Goal: Task Accomplishment & Management: Complete application form

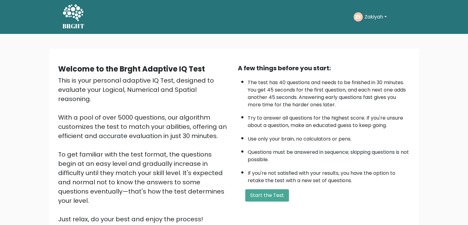
scroll to position [57, 0]
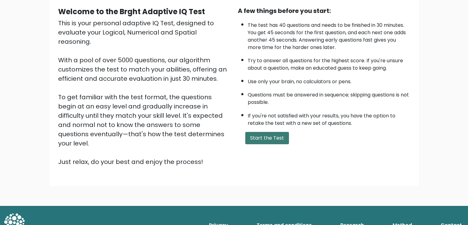
click at [266, 132] on button "Start the Test" at bounding box center [267, 138] width 44 height 12
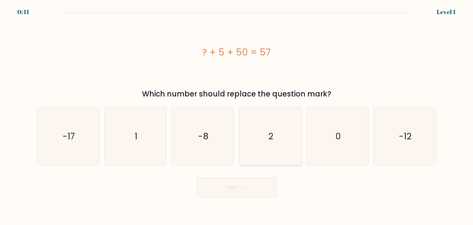
click at [268, 142] on icon "2" at bounding box center [270, 136] width 58 height 58
click at [237, 115] on input "d. 2" at bounding box center [236, 113] width 0 height 3
radio input "true"
click at [250, 188] on button "Next" at bounding box center [236, 187] width 80 height 20
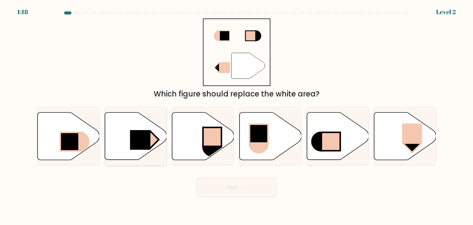
click at [129, 132] on icon at bounding box center [136, 135] width 62 height 47
click at [236, 115] on input "b." at bounding box center [236, 113] width 0 height 3
radio input "true"
click at [216, 185] on button "Next" at bounding box center [236, 187] width 80 height 20
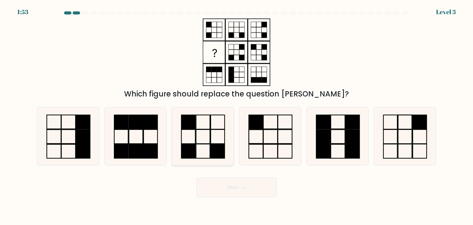
click at [219, 147] on rect at bounding box center [218, 151] width 14 height 14
click at [236, 115] on input "c." at bounding box center [236, 113] width 0 height 3
radio input "true"
click at [226, 184] on button "Next" at bounding box center [236, 187] width 80 height 20
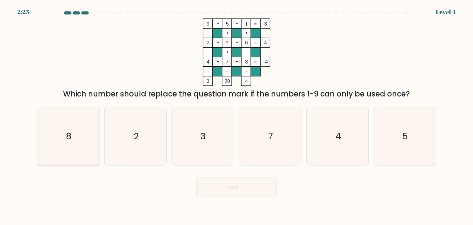
click at [71, 154] on icon "8" at bounding box center [68, 136] width 58 height 58
click at [236, 115] on input "a. 8" at bounding box center [236, 113] width 0 height 3
radio input "true"
click at [258, 195] on button "Next" at bounding box center [236, 187] width 80 height 20
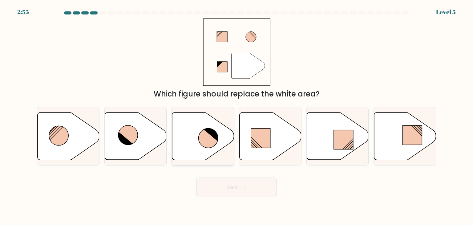
click at [210, 133] on icon at bounding box center [210, 134] width 15 height 14
click at [236, 115] on input "c." at bounding box center [236, 113] width 0 height 3
radio input "true"
click at [234, 186] on button "Next" at bounding box center [236, 187] width 80 height 20
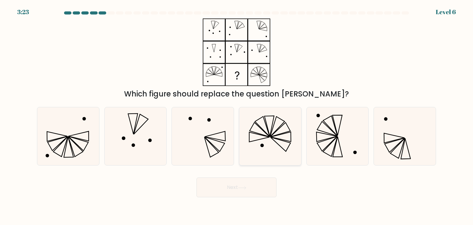
click at [256, 146] on icon at bounding box center [270, 136] width 58 height 58
click at [237, 115] on input "d." at bounding box center [236, 113] width 0 height 3
radio input "true"
click at [252, 190] on button "Next" at bounding box center [236, 187] width 80 height 20
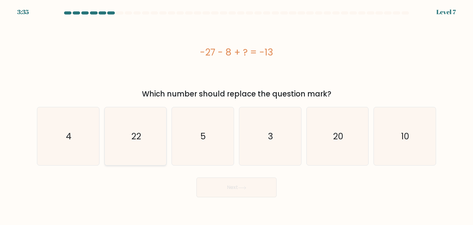
click at [122, 126] on icon "22" at bounding box center [135, 136] width 58 height 58
click at [236, 115] on input "b. 22" at bounding box center [236, 113] width 0 height 3
radio input "true"
click at [226, 181] on button "Next" at bounding box center [236, 187] width 80 height 20
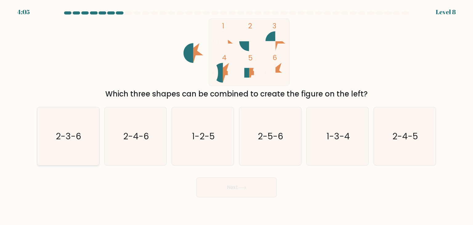
click at [59, 150] on icon "2-3-6" at bounding box center [68, 136] width 58 height 58
click at [236, 115] on input "a. 2-3-6" at bounding box center [236, 113] width 0 height 3
radio input "true"
click at [241, 195] on button "Next" at bounding box center [236, 187] width 80 height 20
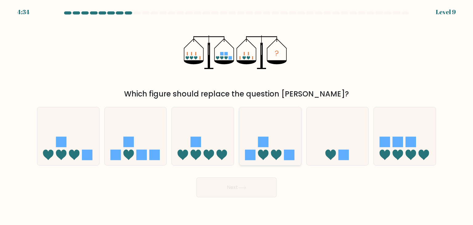
click at [270, 152] on icon at bounding box center [270, 135] width 62 height 51
click at [237, 115] on input "d." at bounding box center [236, 113] width 0 height 3
radio input "true"
click at [256, 186] on button "Next" at bounding box center [236, 187] width 80 height 20
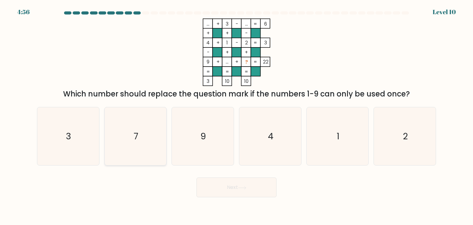
click at [134, 131] on text "7" at bounding box center [136, 136] width 5 height 12
click at [236, 115] on input "b. 7" at bounding box center [236, 113] width 0 height 3
radio input "true"
click at [261, 190] on button "Next" at bounding box center [236, 187] width 80 height 20
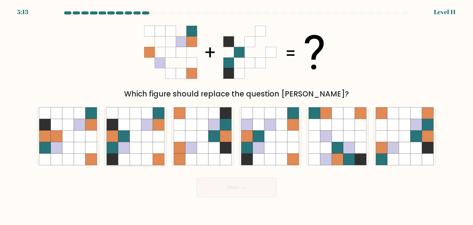
click at [136, 120] on icon at bounding box center [136, 125] width 12 height 12
click at [236, 115] on input "b." at bounding box center [236, 113] width 0 height 3
radio input "true"
click at [251, 188] on button "Next" at bounding box center [236, 187] width 80 height 20
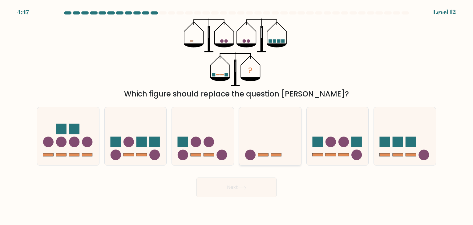
click at [264, 118] on icon at bounding box center [270, 135] width 62 height 51
click at [237, 115] on input "d." at bounding box center [236, 113] width 0 height 3
radio input "true"
click at [250, 190] on button "Next" at bounding box center [236, 187] width 80 height 20
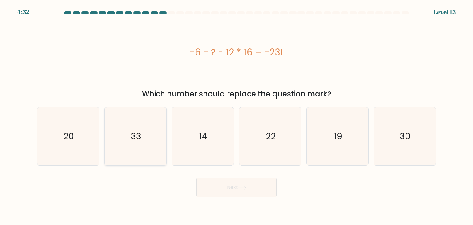
click at [124, 150] on icon "33" at bounding box center [135, 136] width 58 height 58
click at [236, 115] on input "b. 33" at bounding box center [236, 113] width 0 height 3
radio input "true"
click at [250, 197] on body "4:31 Level 13" at bounding box center [236, 112] width 473 height 225
click at [252, 189] on button "Next" at bounding box center [236, 187] width 80 height 20
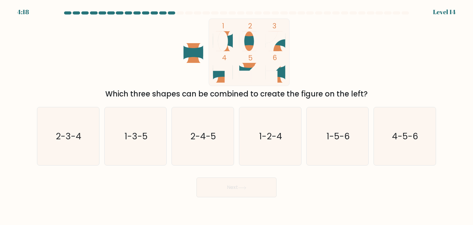
click at [218, 75] on icon at bounding box center [223, 74] width 20 height 12
click at [403, 134] on text "4-5-6" at bounding box center [405, 136] width 26 height 12
click at [237, 115] on input "f. 4-5-6" at bounding box center [236, 113] width 0 height 3
radio input "true"
click at [238, 183] on button "Next" at bounding box center [236, 187] width 80 height 20
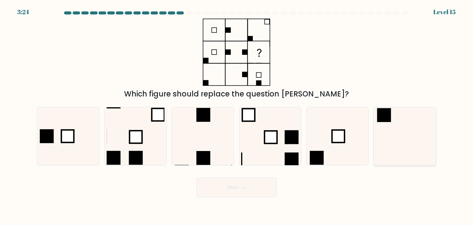
click at [391, 130] on icon at bounding box center [404, 136] width 58 height 58
click at [237, 115] on input "f." at bounding box center [236, 113] width 0 height 3
radio input "true"
click at [248, 190] on button "Next" at bounding box center [236, 187] width 80 height 20
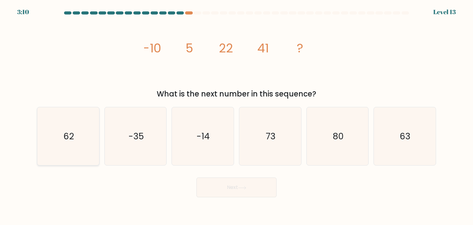
click at [90, 139] on icon "62" at bounding box center [68, 136] width 58 height 58
click at [236, 115] on input "a. 62" at bounding box center [236, 113] width 0 height 3
radio input "true"
click at [262, 194] on button "Next" at bounding box center [236, 187] width 80 height 20
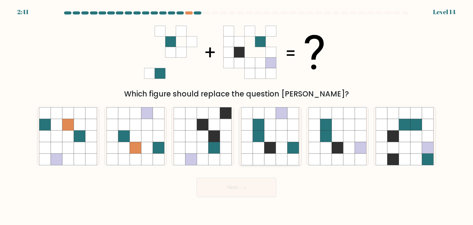
click at [285, 140] on icon at bounding box center [282, 136] width 12 height 12
click at [237, 115] on input "d." at bounding box center [236, 113] width 0 height 3
radio input "true"
click at [241, 192] on button "Next" at bounding box center [236, 187] width 80 height 20
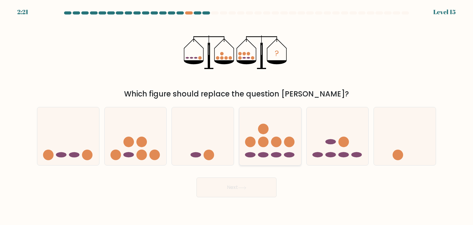
click at [271, 157] on icon at bounding box center [270, 135] width 62 height 51
click at [237, 115] on input "d." at bounding box center [236, 113] width 0 height 3
radio input "true"
click at [150, 152] on circle at bounding box center [154, 155] width 10 height 10
click at [236, 115] on input "b." at bounding box center [236, 113] width 0 height 3
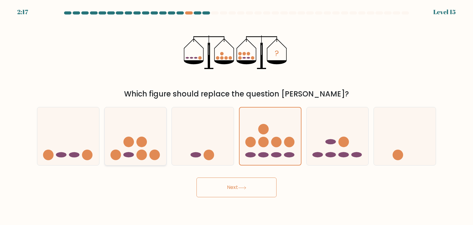
radio input "true"
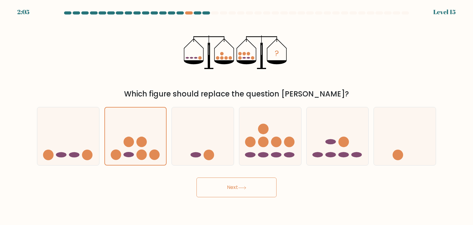
click at [244, 186] on icon at bounding box center [242, 187] width 8 height 3
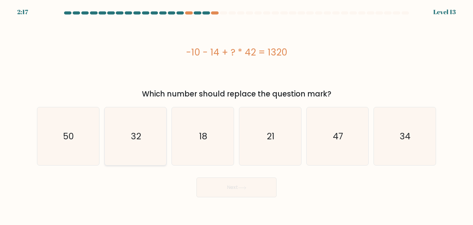
click at [122, 143] on icon "32" at bounding box center [135, 136] width 58 height 58
click at [236, 115] on input "b. 32" at bounding box center [236, 113] width 0 height 3
radio input "true"
click at [220, 185] on button "Next" at bounding box center [236, 187] width 80 height 20
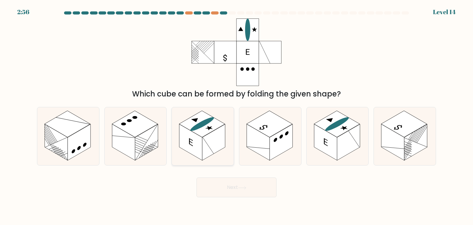
click at [198, 133] on rect at bounding box center [202, 123] width 46 height 26
click at [236, 115] on input "c." at bounding box center [236, 113] width 0 height 3
radio input "true"
click at [233, 187] on button "Next" at bounding box center [236, 187] width 80 height 20
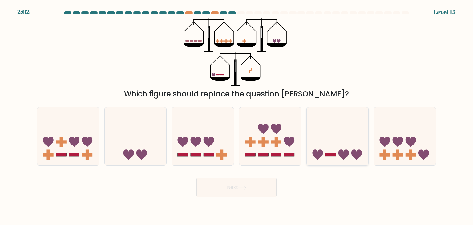
click at [339, 145] on icon at bounding box center [337, 135] width 62 height 51
click at [237, 115] on input "e." at bounding box center [236, 113] width 0 height 3
radio input "true"
click at [246, 186] on icon at bounding box center [242, 187] width 8 height 3
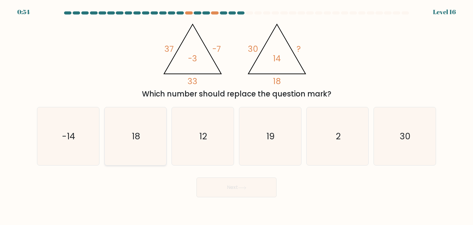
click at [148, 134] on icon "18" at bounding box center [135, 136] width 58 height 58
click at [236, 115] on input "b. 18" at bounding box center [236, 113] width 0 height 3
radio input "true"
click at [256, 136] on icon "19" at bounding box center [270, 136] width 58 height 58
click at [237, 115] on input "d. 19" at bounding box center [236, 113] width 0 height 3
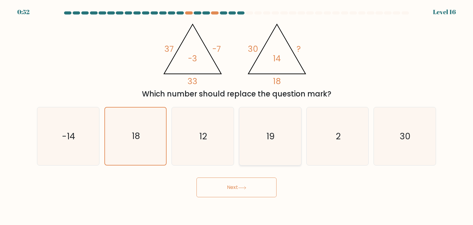
radio input "true"
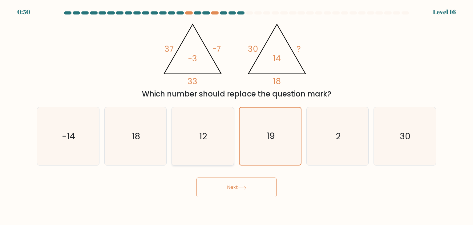
click at [208, 145] on icon "12" at bounding box center [203, 136] width 58 height 58
click at [236, 115] on input "c. 12" at bounding box center [236, 113] width 0 height 3
radio input "true"
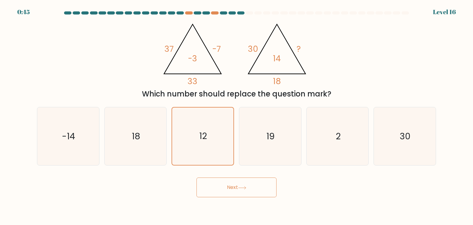
click at [246, 187] on icon at bounding box center [242, 187] width 8 height 3
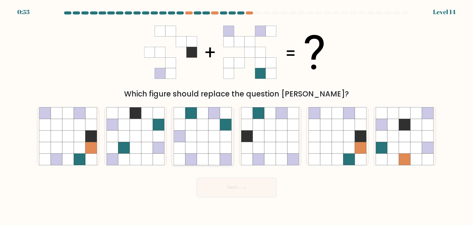
click at [210, 142] on icon at bounding box center [214, 148] width 12 height 12
click at [236, 115] on input "c." at bounding box center [236, 113] width 0 height 3
radio input "true"
click at [258, 147] on icon at bounding box center [259, 148] width 12 height 12
click at [237, 115] on input "d." at bounding box center [236, 113] width 0 height 3
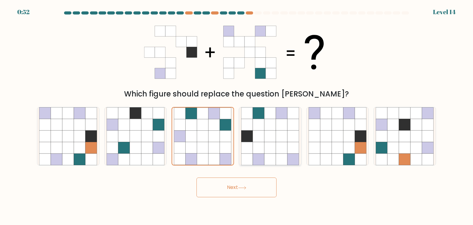
radio input "true"
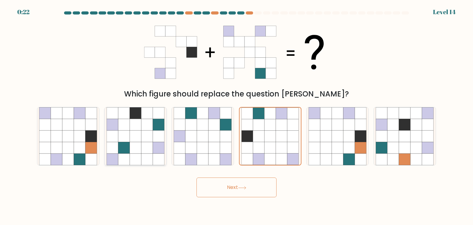
click at [149, 148] on icon at bounding box center [147, 148] width 12 height 12
click at [236, 115] on input "b." at bounding box center [236, 113] width 0 height 3
radio input "true"
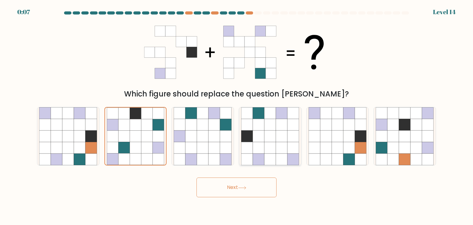
click at [268, 146] on icon at bounding box center [270, 148] width 12 height 12
click at [237, 115] on input "d." at bounding box center [236, 113] width 0 height 3
radio input "true"
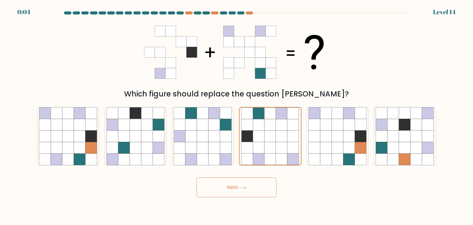
click at [250, 192] on button "Next" at bounding box center [236, 187] width 80 height 20
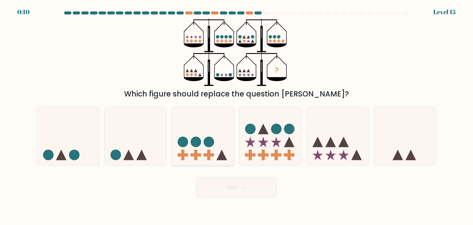
click at [213, 149] on icon at bounding box center [203, 135] width 62 height 51
click at [236, 115] on input "c." at bounding box center [236, 113] width 0 height 3
radio input "true"
click at [238, 185] on button "Next" at bounding box center [236, 187] width 80 height 20
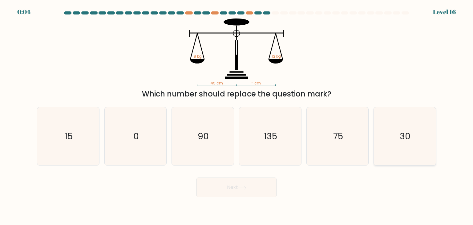
click at [391, 142] on icon "30" at bounding box center [404, 136] width 58 height 58
click at [237, 115] on input "f. 30" at bounding box center [236, 113] width 0 height 3
radio input "true"
click at [211, 147] on icon "90" at bounding box center [203, 136] width 58 height 58
click at [236, 115] on input "c. 90" at bounding box center [236, 113] width 0 height 3
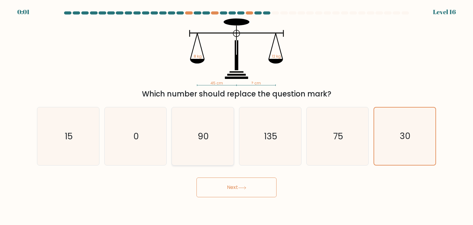
radio input "true"
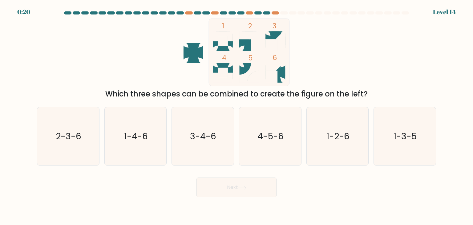
click at [274, 42] on rect at bounding box center [271, 45] width 12 height 12
click at [266, 43] on rect at bounding box center [271, 45] width 12 height 12
click at [206, 131] on text "3-4-6" at bounding box center [203, 136] width 26 height 12
click at [236, 115] on input "c. 3-4-6" at bounding box center [236, 113] width 0 height 3
radio input "true"
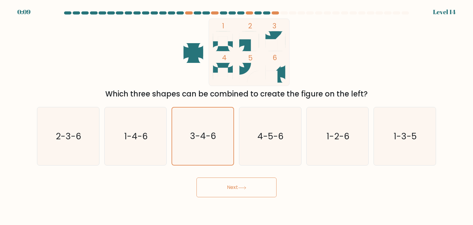
click at [230, 195] on button "Next" at bounding box center [236, 187] width 80 height 20
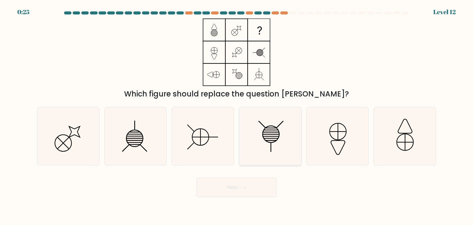
click at [278, 135] on icon at bounding box center [270, 136] width 58 height 58
click at [237, 115] on input "d." at bounding box center [236, 113] width 0 height 3
radio input "true"
click at [250, 189] on button "Next" at bounding box center [236, 187] width 80 height 20
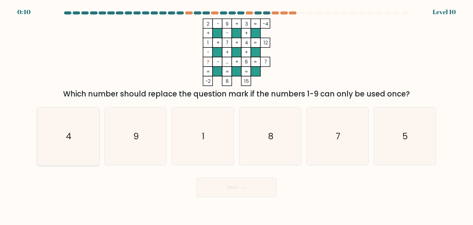
click at [67, 152] on icon "4" at bounding box center [68, 136] width 58 height 58
click at [236, 115] on input "a. 4" at bounding box center [236, 113] width 0 height 3
radio input "true"
click at [216, 197] on button "Next" at bounding box center [236, 187] width 80 height 20
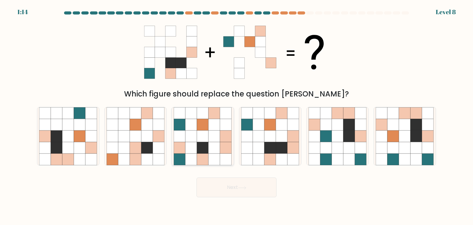
click at [209, 145] on icon at bounding box center [214, 148] width 12 height 12
click at [236, 115] on input "c." at bounding box center [236, 113] width 0 height 3
radio input "true"
click at [266, 150] on icon at bounding box center [270, 148] width 12 height 12
click at [237, 115] on input "d." at bounding box center [236, 113] width 0 height 3
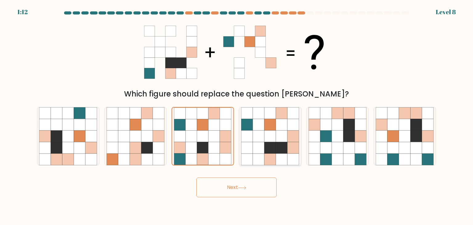
radio input "true"
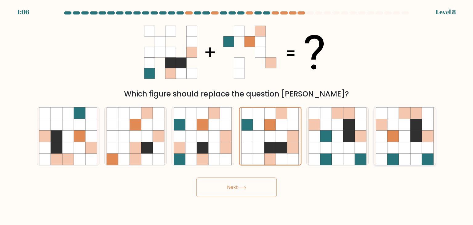
click at [390, 138] on icon at bounding box center [393, 136] width 12 height 12
click at [237, 115] on input "f." at bounding box center [236, 113] width 0 height 3
radio input "true"
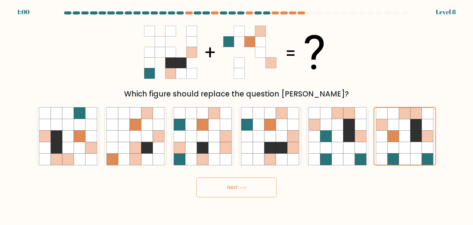
click at [246, 194] on button "Next" at bounding box center [236, 187] width 80 height 20
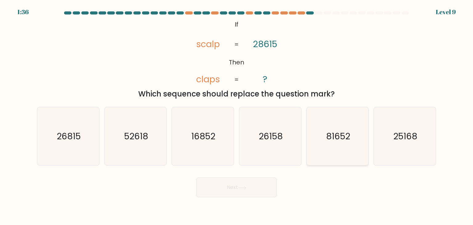
click at [343, 137] on text "81652" at bounding box center [338, 136] width 24 height 12
click at [237, 115] on input "e. 81652" at bounding box center [236, 113] width 0 height 3
radio input "true"
click at [221, 182] on button "Next" at bounding box center [236, 187] width 80 height 20
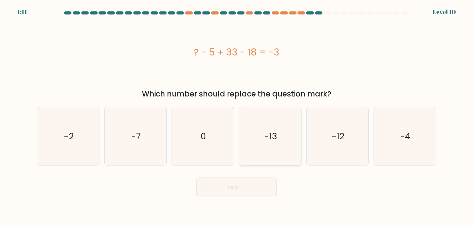
click at [277, 130] on icon "-13" at bounding box center [270, 136] width 58 height 58
click at [237, 115] on input "d. -13" at bounding box center [236, 113] width 0 height 3
radio input "true"
click at [248, 184] on button "Next" at bounding box center [236, 187] width 80 height 20
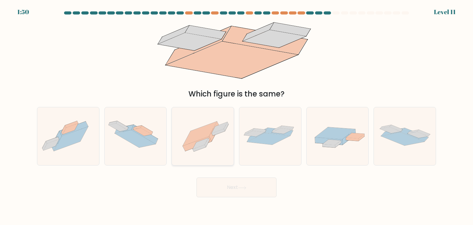
click at [195, 138] on icon at bounding box center [200, 133] width 34 height 24
click at [236, 115] on input "c." at bounding box center [236, 113] width 0 height 3
radio input "true"
click at [220, 182] on button "Next" at bounding box center [236, 187] width 80 height 20
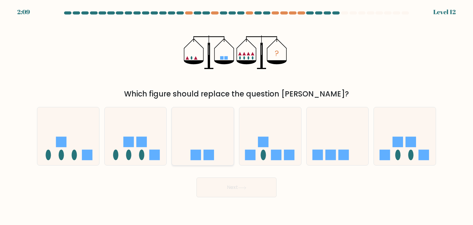
click at [210, 137] on icon at bounding box center [203, 135] width 62 height 51
click at [236, 115] on input "c." at bounding box center [236, 113] width 0 height 3
radio input "true"
click at [265, 134] on icon at bounding box center [270, 135] width 62 height 51
click at [237, 115] on input "d." at bounding box center [236, 113] width 0 height 3
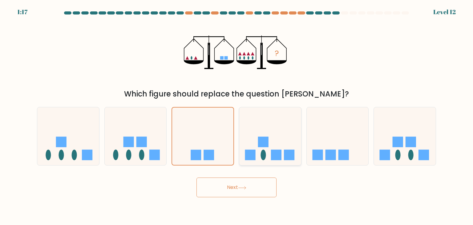
radio input "true"
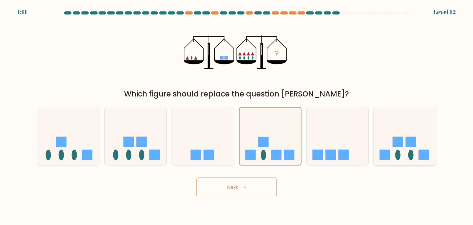
click at [389, 149] on icon at bounding box center [405, 135] width 62 height 51
click at [237, 115] on input "f." at bounding box center [236, 113] width 0 height 3
radio input "true"
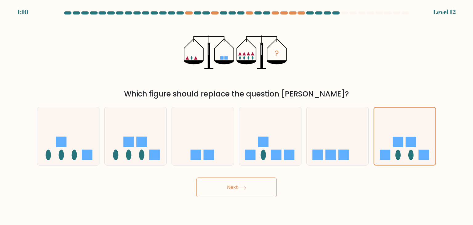
click at [260, 185] on button "Next" at bounding box center [236, 187] width 80 height 20
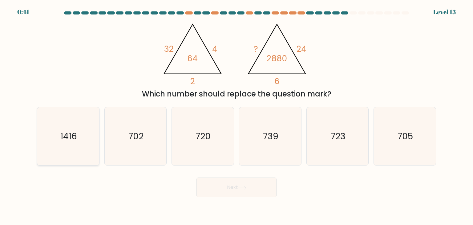
click at [60, 120] on icon "1416" at bounding box center [68, 136] width 58 height 58
click at [236, 115] on input "a. 1416" at bounding box center [236, 113] width 0 height 3
radio input "true"
click at [257, 187] on button "Next" at bounding box center [236, 187] width 80 height 20
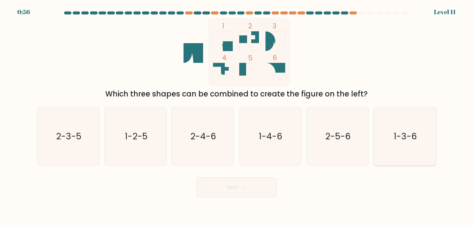
click at [404, 141] on text "1-3-6" at bounding box center [404, 136] width 23 height 12
click at [237, 115] on input "f. 1-3-6" at bounding box center [236, 113] width 0 height 3
radio input "true"
click at [216, 190] on button "Next" at bounding box center [236, 187] width 80 height 20
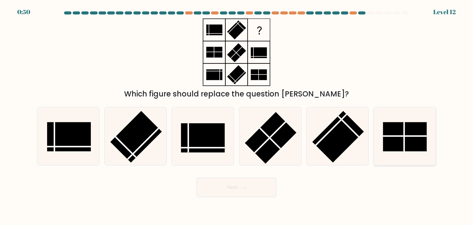
click at [401, 133] on rect at bounding box center [405, 136] width 44 height 29
click at [237, 115] on input "f." at bounding box center [236, 113] width 0 height 3
radio input "true"
click at [260, 193] on button "Next" at bounding box center [236, 187] width 80 height 20
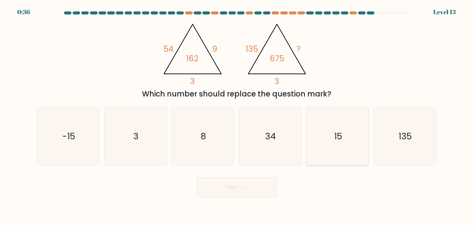
click at [346, 144] on icon "15" at bounding box center [337, 136] width 58 height 58
click at [237, 115] on input "e. 15" at bounding box center [236, 113] width 0 height 3
radio input "true"
click at [253, 186] on button "Next" at bounding box center [236, 187] width 80 height 20
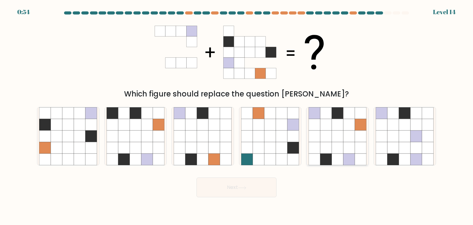
click at [346, 144] on icon at bounding box center [349, 148] width 12 height 12
click at [237, 115] on input "e." at bounding box center [236, 113] width 0 height 3
radio input "true"
click at [245, 187] on icon at bounding box center [241, 187] width 7 height 3
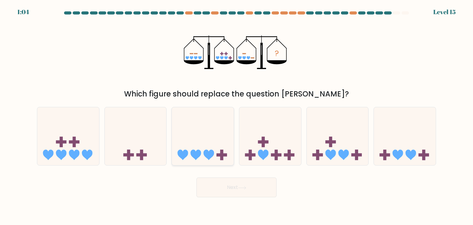
click at [207, 139] on icon at bounding box center [203, 135] width 62 height 51
click at [236, 115] on input "c." at bounding box center [236, 113] width 0 height 3
radio input "true"
click at [234, 191] on button "Next" at bounding box center [236, 187] width 80 height 20
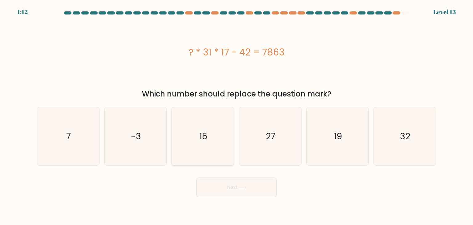
click at [190, 131] on icon "15" at bounding box center [203, 136] width 58 height 58
click at [236, 115] on input "c. 15" at bounding box center [236, 113] width 0 height 3
radio input "true"
click at [217, 189] on button "Next" at bounding box center [236, 187] width 80 height 20
